Goal: Task Accomplishment & Management: Use online tool/utility

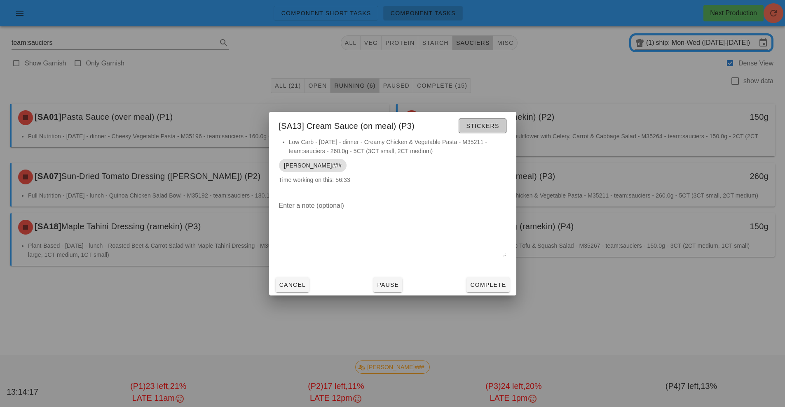
click at [484, 125] on span "Stickers" at bounding box center [482, 126] width 33 height 7
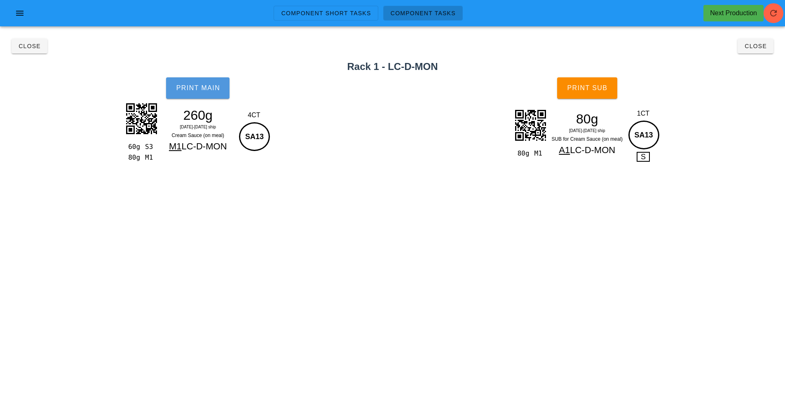
click at [206, 90] on span "Print Main" at bounding box center [197, 87] width 44 height 7
click at [590, 96] on button "Print Sub" at bounding box center [587, 87] width 60 height 21
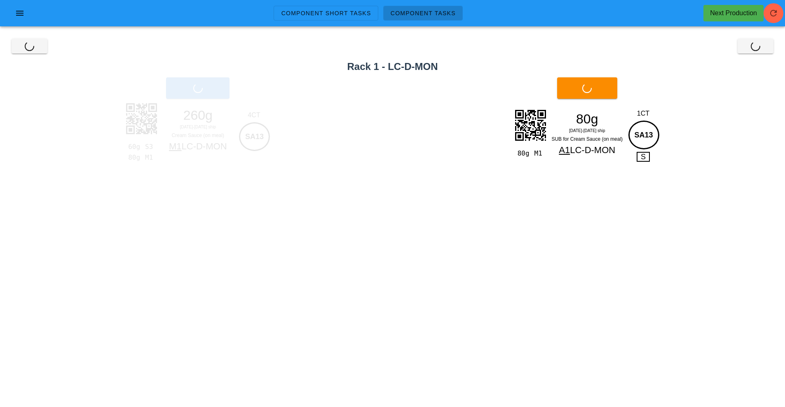
click at [25, 42] on div "Close Close" at bounding box center [392, 46] width 775 height 26
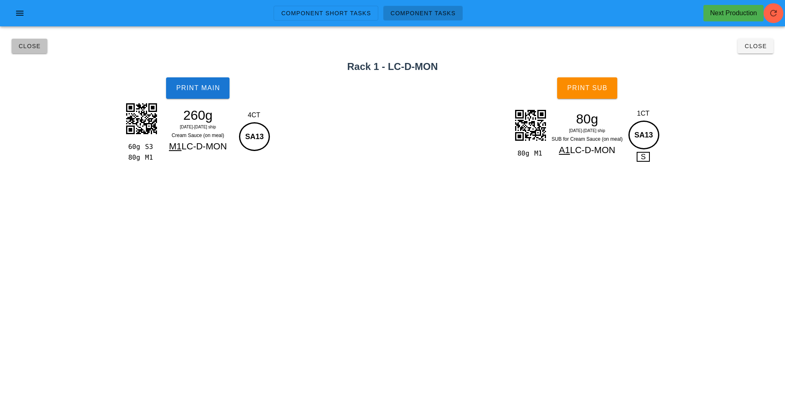
click at [33, 46] on span "Close" at bounding box center [29, 46] width 23 height 7
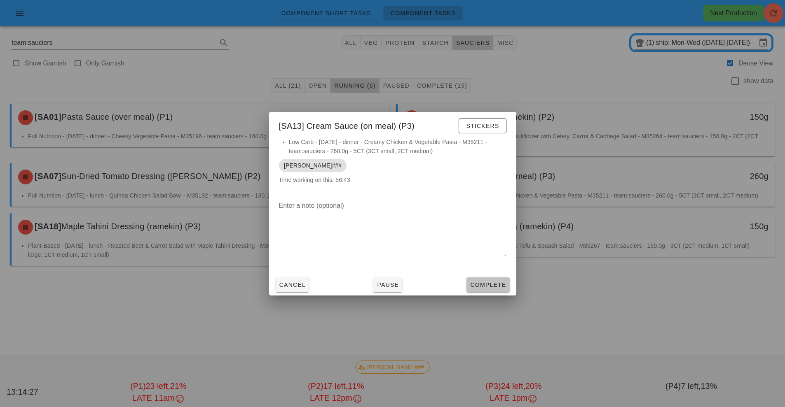
click at [501, 283] on span "Complete" at bounding box center [488, 285] width 36 height 7
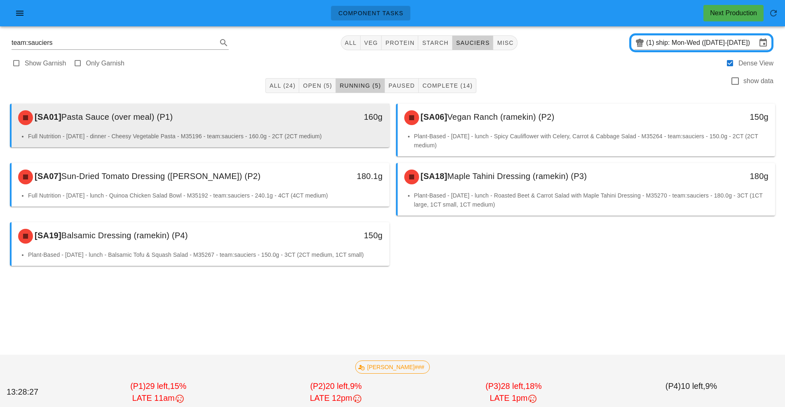
click at [298, 124] on div "160g" at bounding box center [341, 117] width 94 height 25
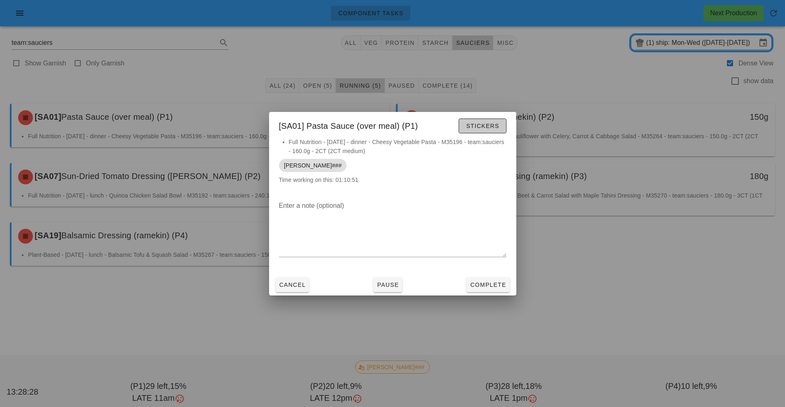
click at [495, 132] on button "Stickers" at bounding box center [482, 126] width 47 height 15
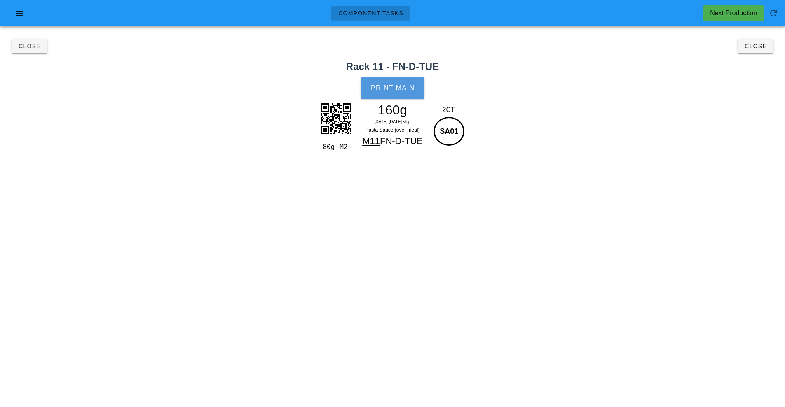
click at [395, 96] on button "Print Main" at bounding box center [391, 87] width 63 height 21
click at [26, 49] on span "Close" at bounding box center [29, 46] width 23 height 7
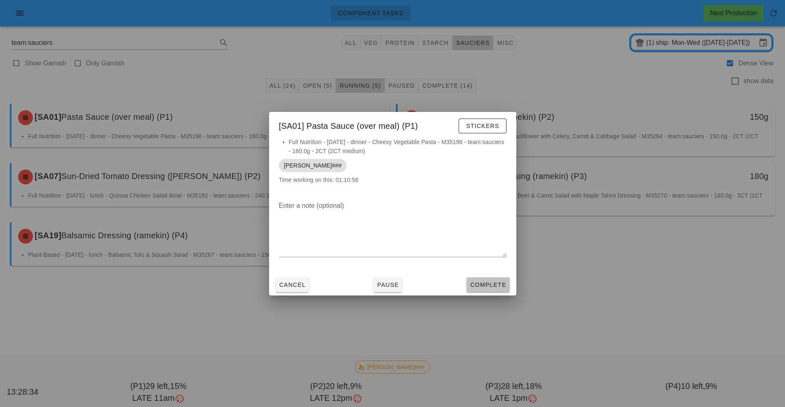
click at [491, 287] on span "Complete" at bounding box center [488, 285] width 36 height 7
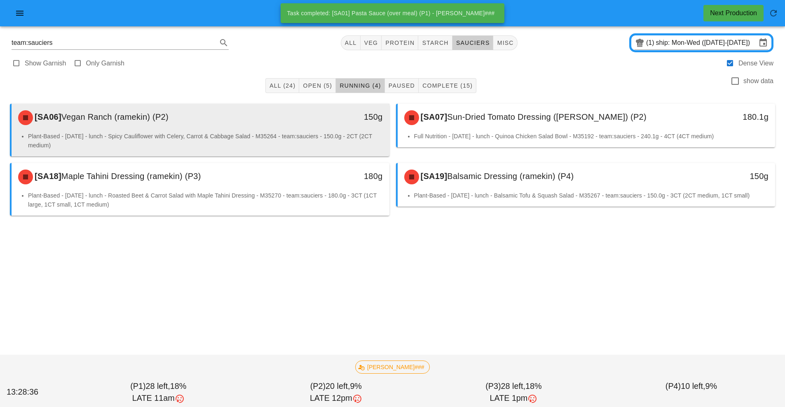
click at [302, 126] on div "150g" at bounding box center [341, 117] width 94 height 25
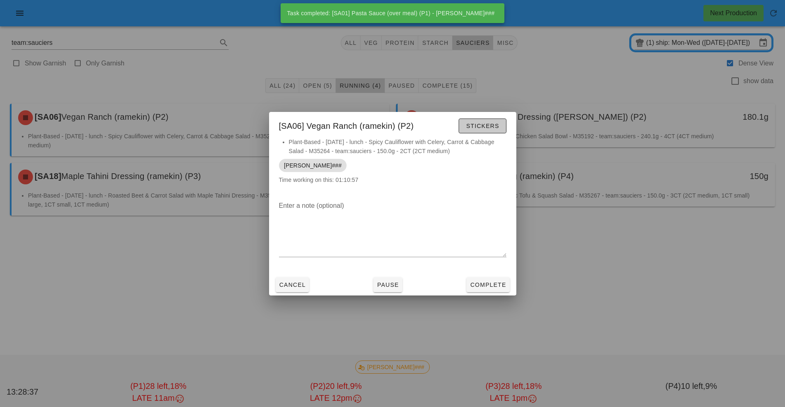
click at [481, 124] on span "Stickers" at bounding box center [482, 126] width 33 height 7
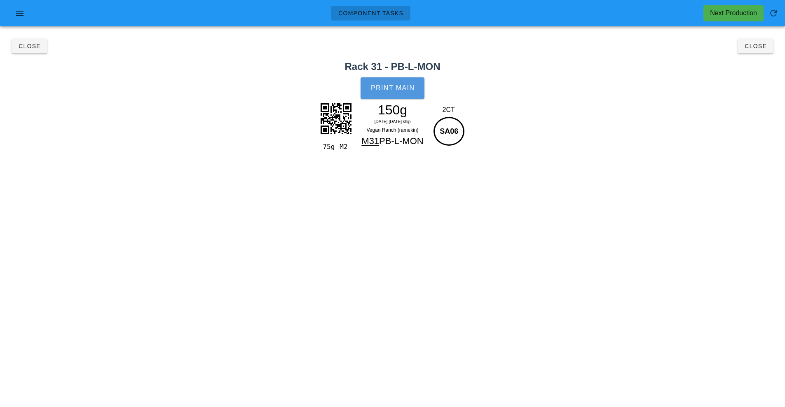
click at [395, 87] on span "Print Main" at bounding box center [392, 87] width 44 height 7
click at [29, 48] on span "Close" at bounding box center [29, 46] width 23 height 7
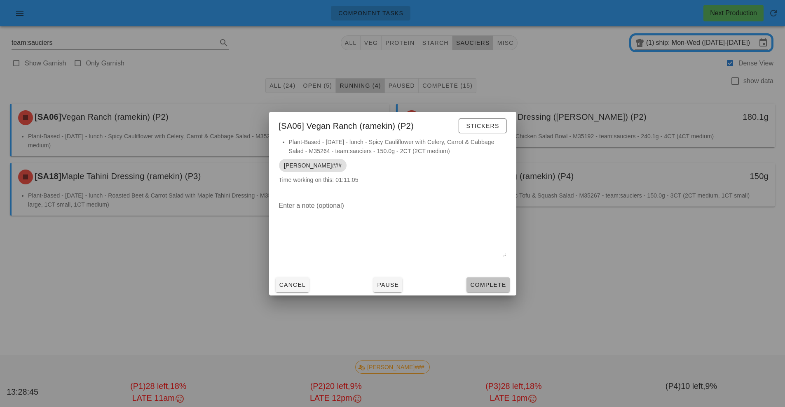
click at [485, 284] on span "Complete" at bounding box center [488, 285] width 36 height 7
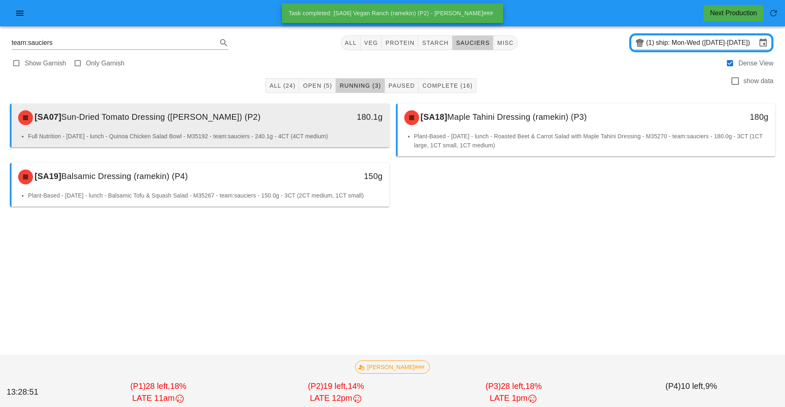
click at [288, 124] on div "[SA07] Sun-Dried Tomato Dressing (ramekin) (P2)" at bounding box center [153, 117] width 281 height 25
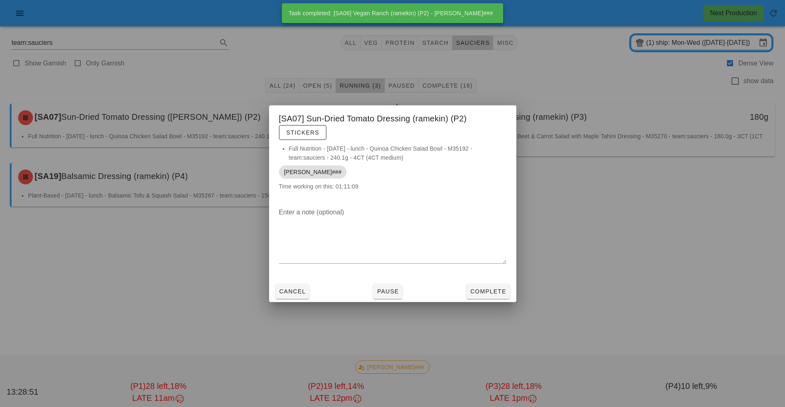
click at [295, 309] on div at bounding box center [392, 203] width 785 height 407
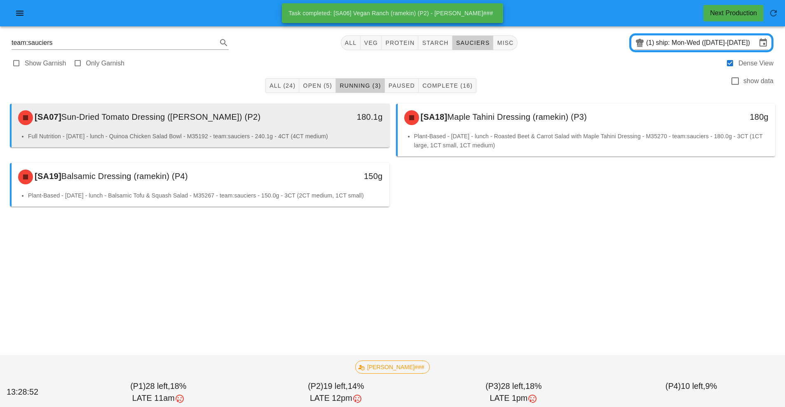
click at [264, 126] on div "[SA07] Sun-Dried Tomato Dressing (ramekin) (P2)" at bounding box center [153, 117] width 281 height 25
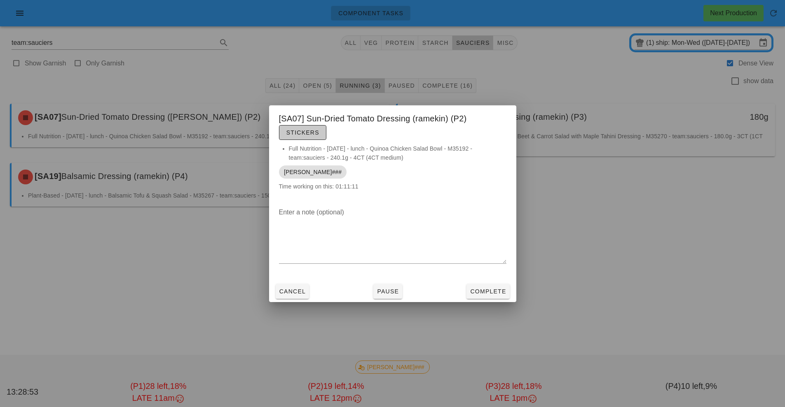
click at [306, 133] on span "Stickers" at bounding box center [302, 132] width 33 height 7
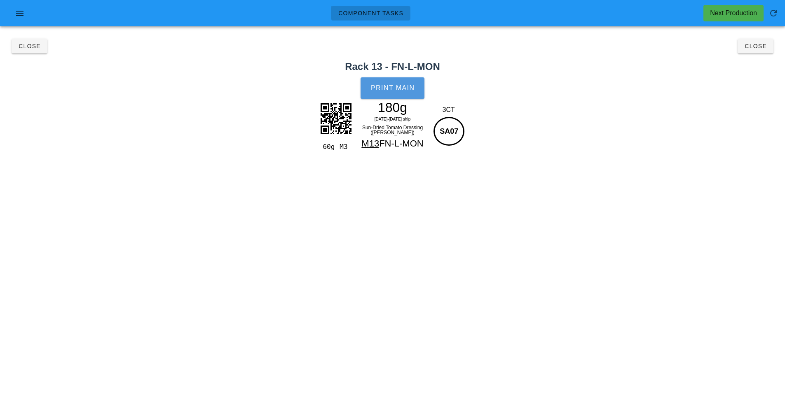
click at [398, 97] on button "Print Main" at bounding box center [391, 87] width 63 height 21
click at [32, 49] on span "Close" at bounding box center [29, 46] width 23 height 7
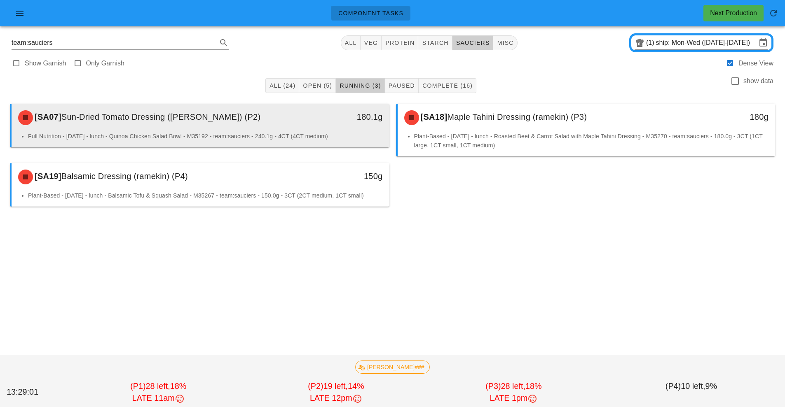
click at [258, 121] on div "[SA07] Sun-Dried Tomato Dressing (ramekin) (P2)" at bounding box center [153, 117] width 281 height 25
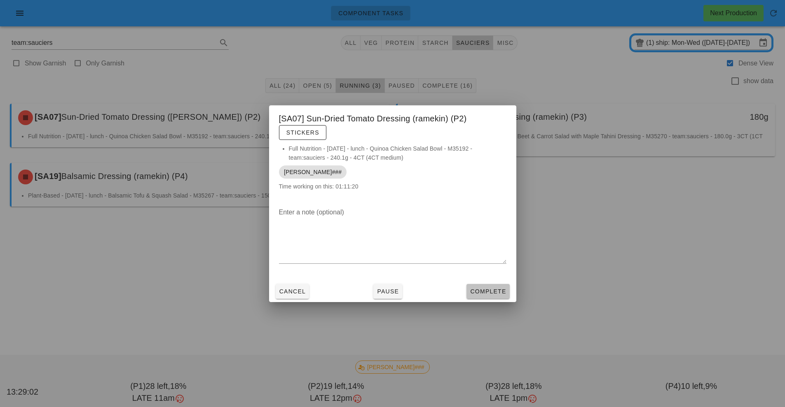
click at [488, 287] on button "Complete" at bounding box center [487, 291] width 43 height 15
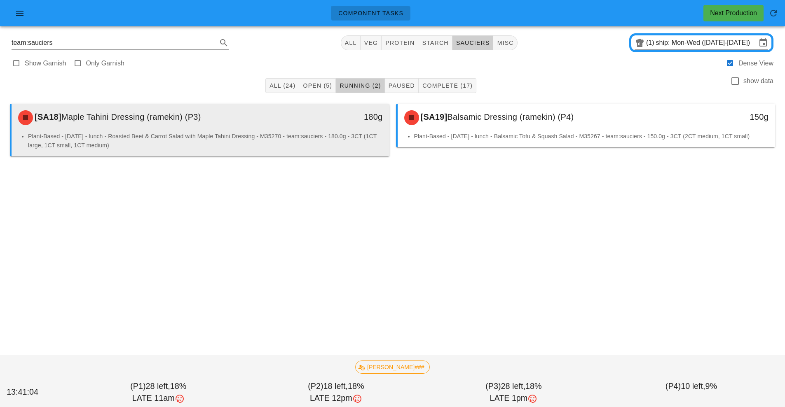
click at [300, 147] on li "Plant-Based - Wednesday - lunch - Roasted Beet & Carrot Salad with Maple Tahini…" at bounding box center [205, 141] width 355 height 18
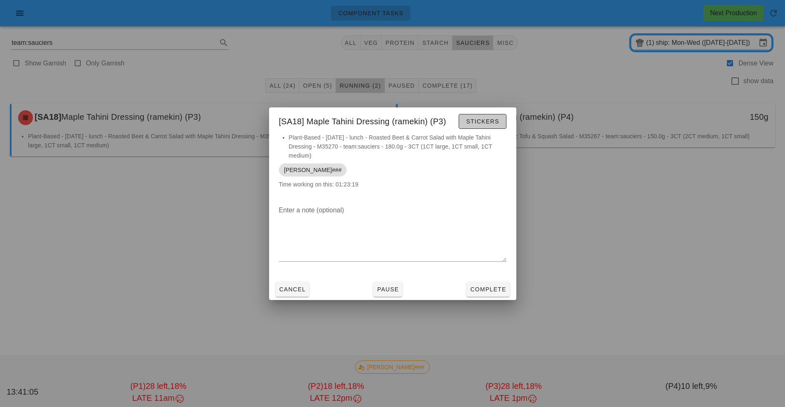
click at [484, 127] on button "Stickers" at bounding box center [482, 121] width 47 height 15
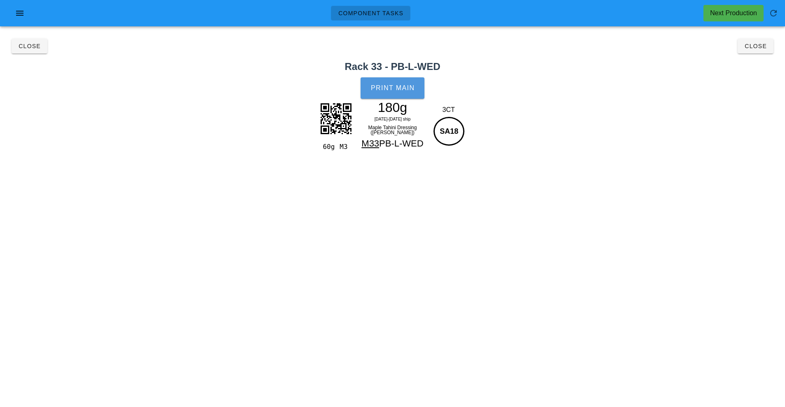
click at [397, 90] on span "Print Main" at bounding box center [392, 87] width 44 height 7
click at [763, 40] on button "Close" at bounding box center [755, 46] width 36 height 15
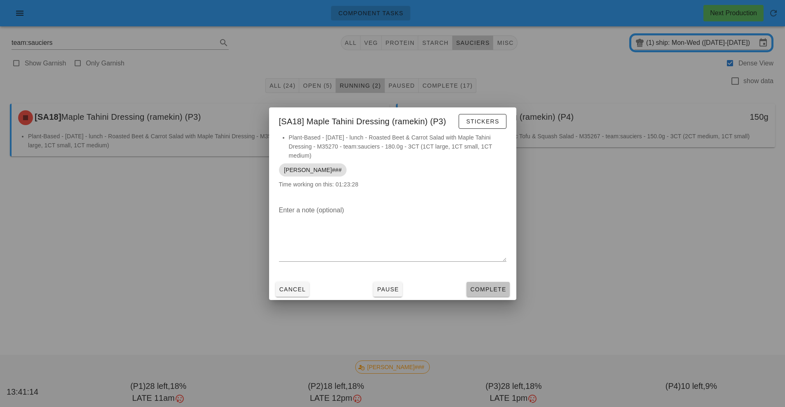
click at [506, 290] on span "Complete" at bounding box center [488, 289] width 36 height 7
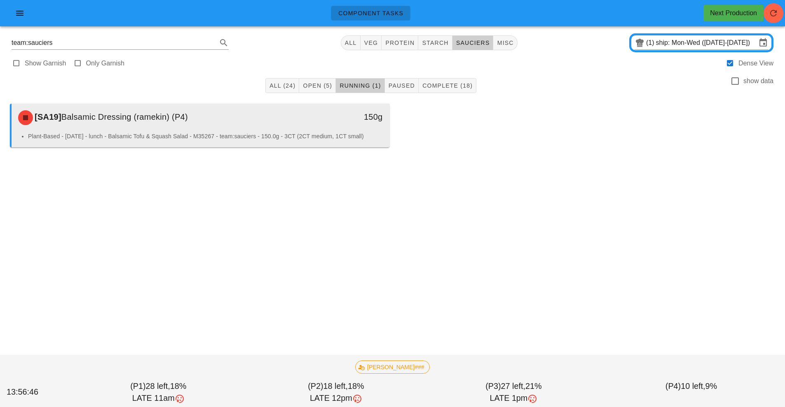
click at [337, 120] on div "150g" at bounding box center [341, 116] width 84 height 13
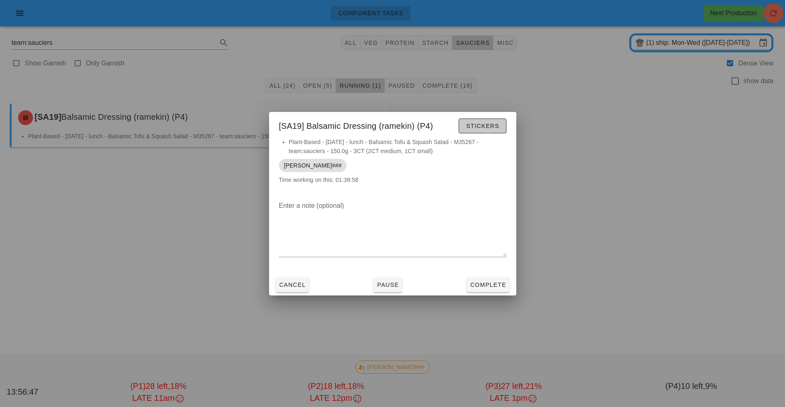
click at [491, 119] on button "Stickers" at bounding box center [482, 126] width 47 height 15
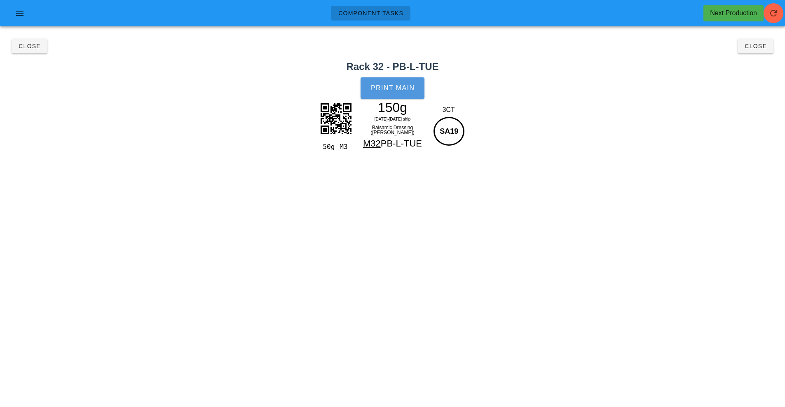
click at [407, 90] on span "Print Main" at bounding box center [392, 87] width 44 height 7
click at [769, 62] on h2 "Rack 32 - PB-L-TUE" at bounding box center [392, 66] width 775 height 15
click at [773, 44] on button "Close" at bounding box center [755, 46] width 36 height 15
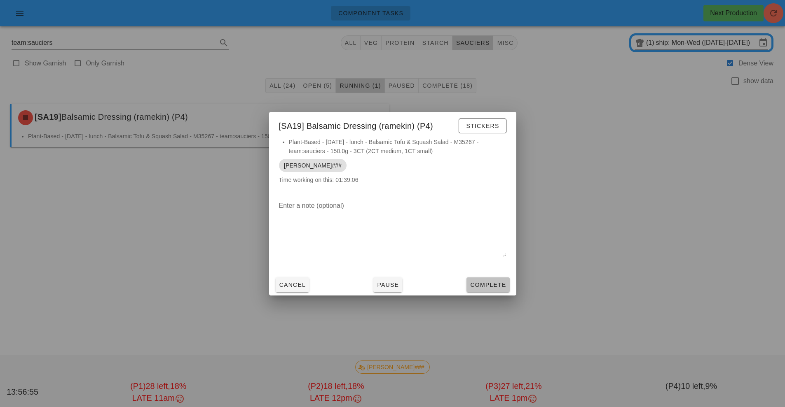
click at [498, 279] on button "Complete" at bounding box center [487, 285] width 43 height 15
